Goal: Task Accomplishment & Management: Use online tool/utility

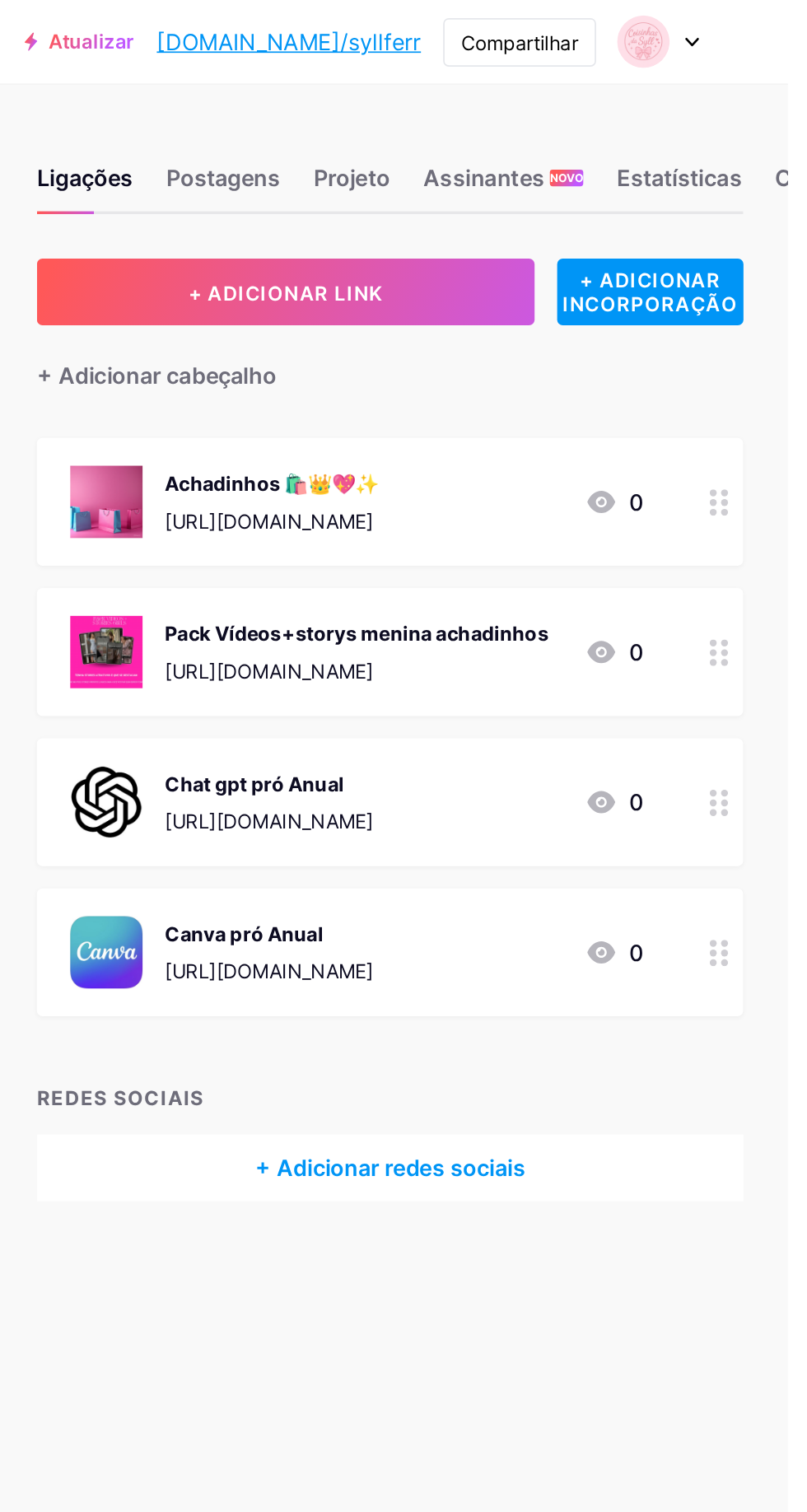
click at [737, 26] on img at bounding box center [721, 24] width 31 height 31
click at [737, 27] on img at bounding box center [721, 24] width 31 height 31
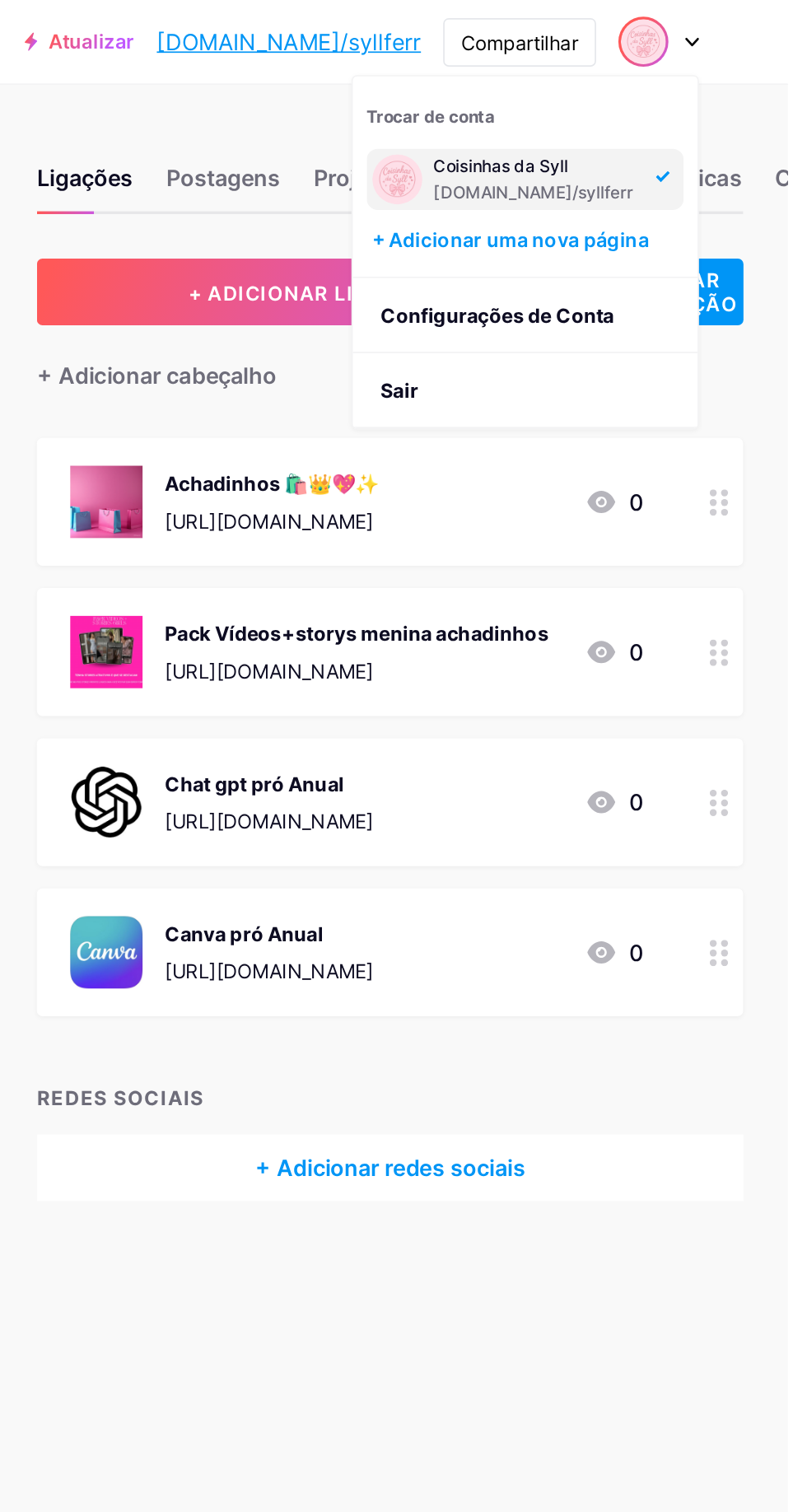
click at [725, 143] on font "+ Adicionar uma nova página" at bounding box center [643, 142] width 164 height 14
